Goal: Navigation & Orientation: Find specific page/section

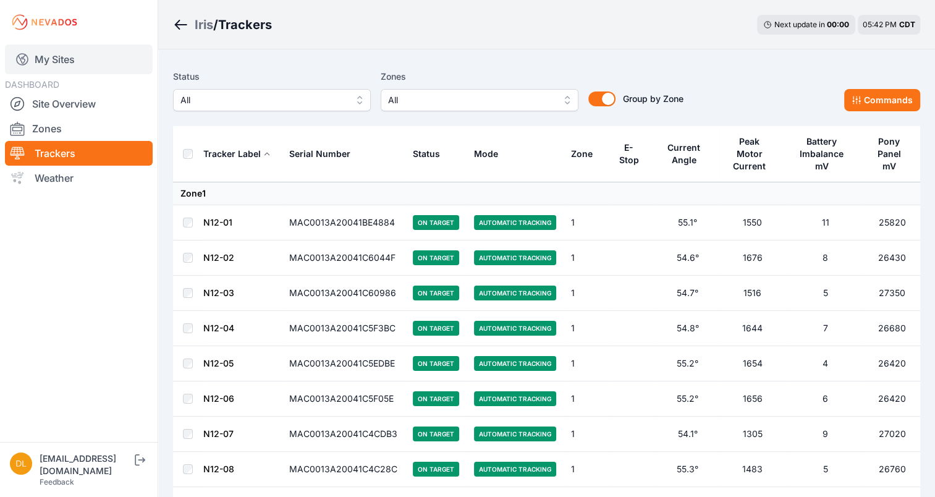
click at [61, 54] on link "My Sites" at bounding box center [79, 60] width 148 height 30
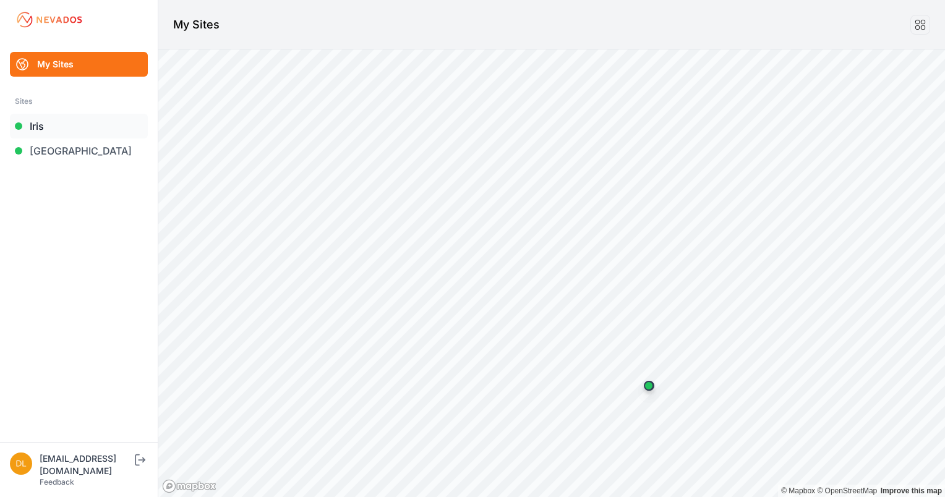
click at [54, 121] on link "Iris" at bounding box center [79, 126] width 138 height 25
